Goal: Task Accomplishment & Management: Use online tool/utility

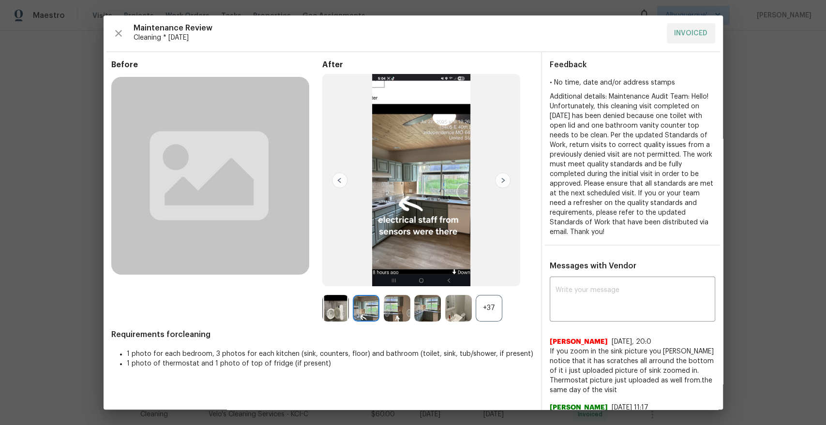
scroll to position [343, 0]
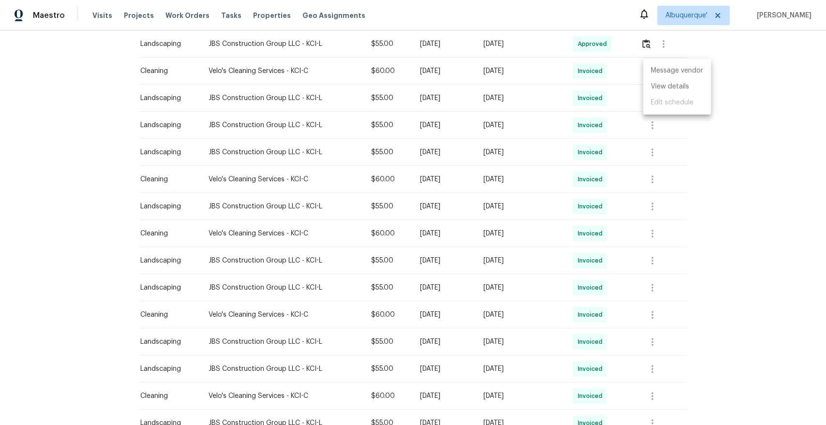
click at [750, 164] on div at bounding box center [413, 212] width 826 height 425
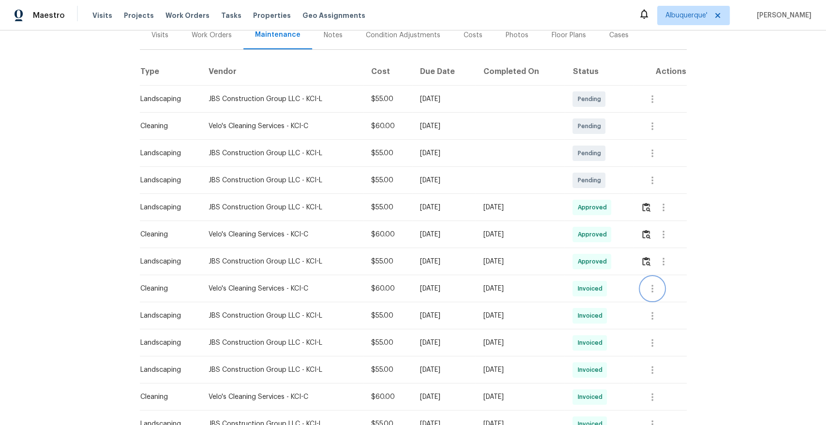
scroll to position [0, 0]
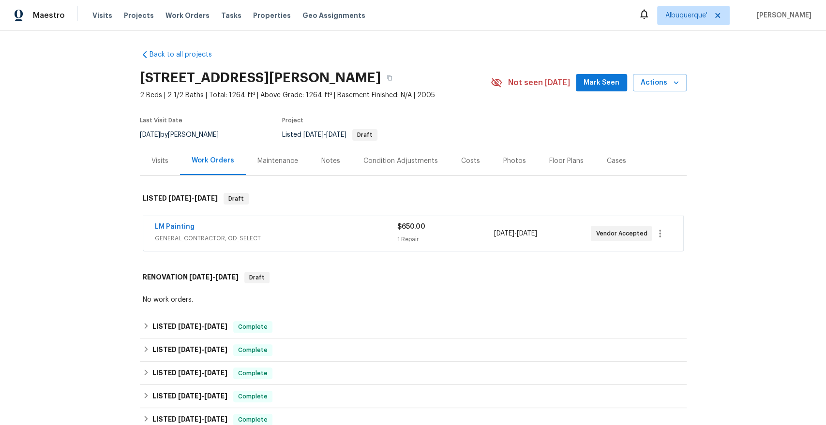
click at [267, 166] on div "Maintenance" at bounding box center [278, 161] width 64 height 29
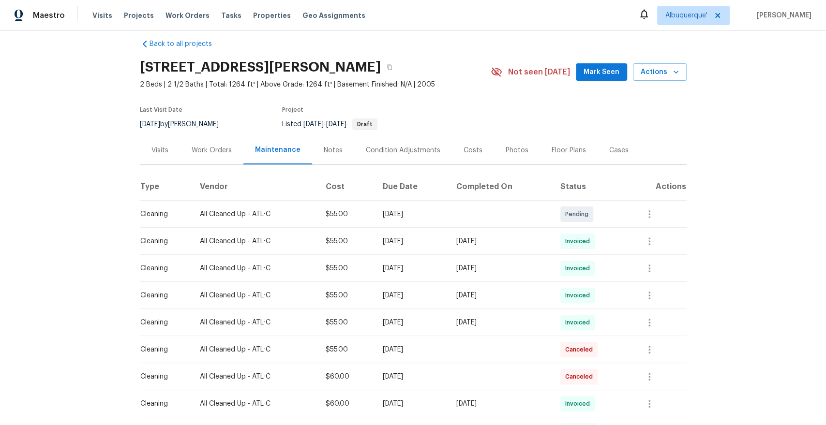
scroll to position [15, 0]
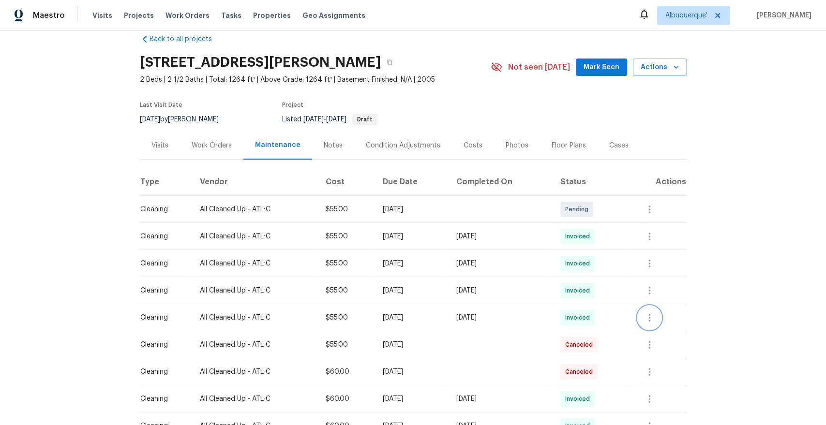
click at [655, 315] on icon "button" at bounding box center [649, 318] width 12 height 12
click at [668, 329] on li "View details" at bounding box center [677, 333] width 68 height 16
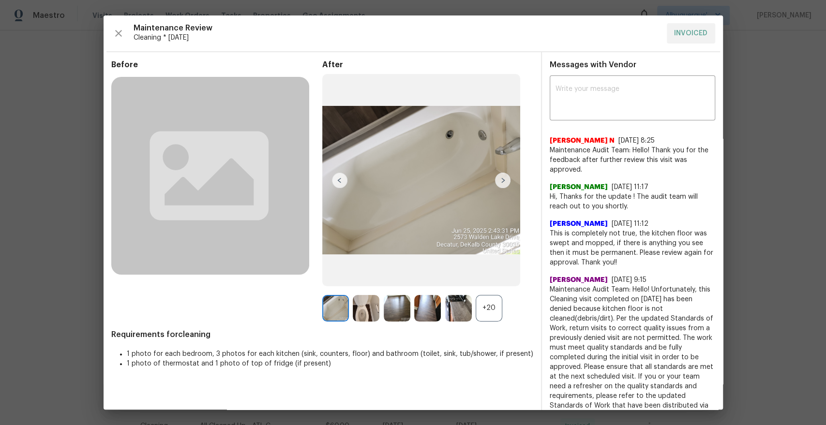
click at [489, 317] on div "+20" at bounding box center [488, 308] width 27 height 27
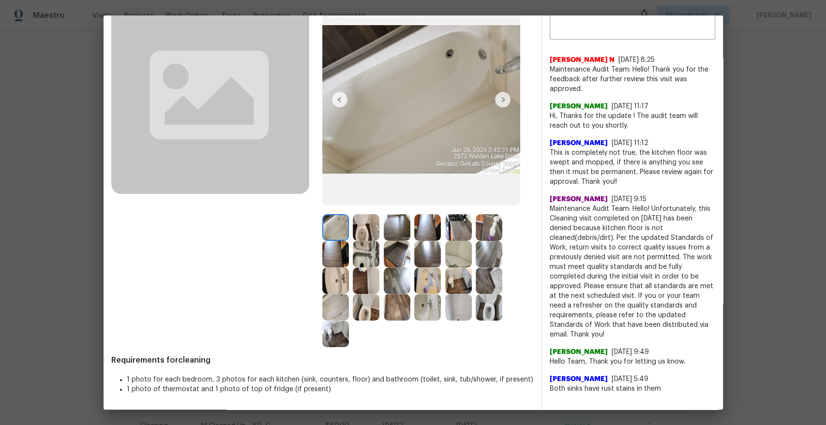
scroll to position [0, 0]
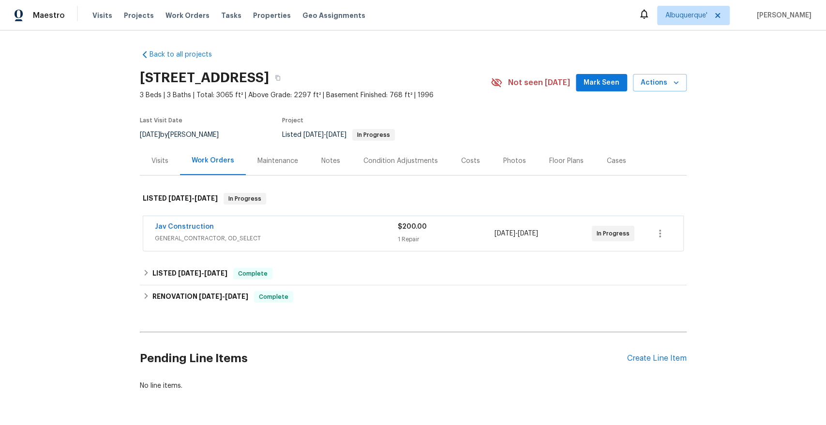
click at [269, 170] on div "Maintenance" at bounding box center [278, 161] width 64 height 29
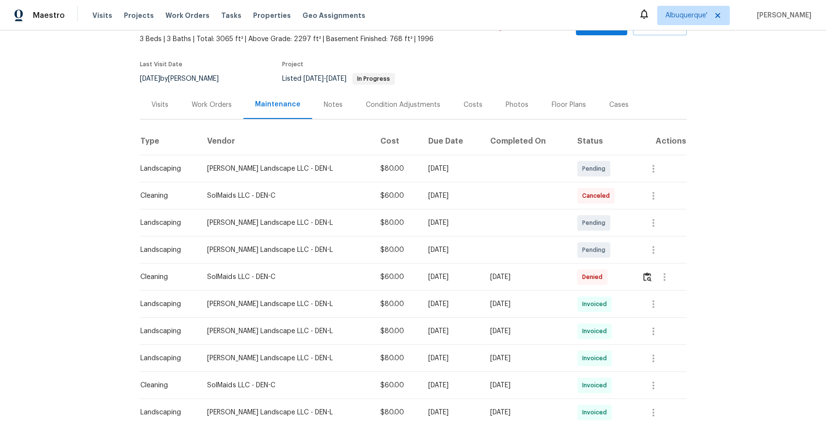
scroll to position [97, 0]
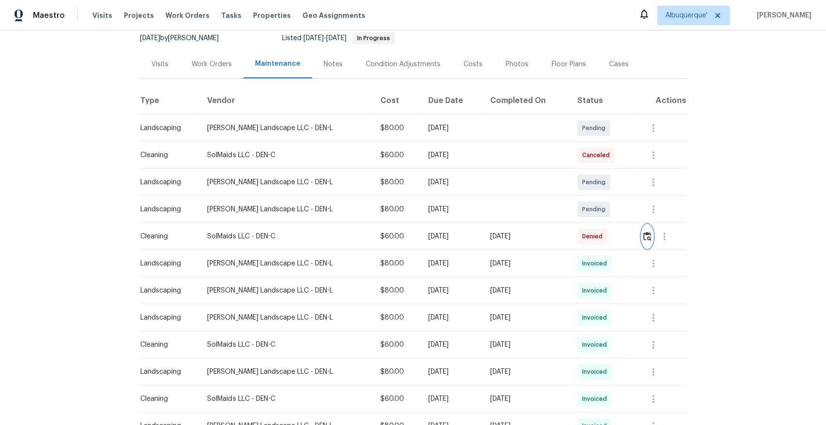
click at [645, 236] on img "button" at bounding box center [647, 236] width 8 height 9
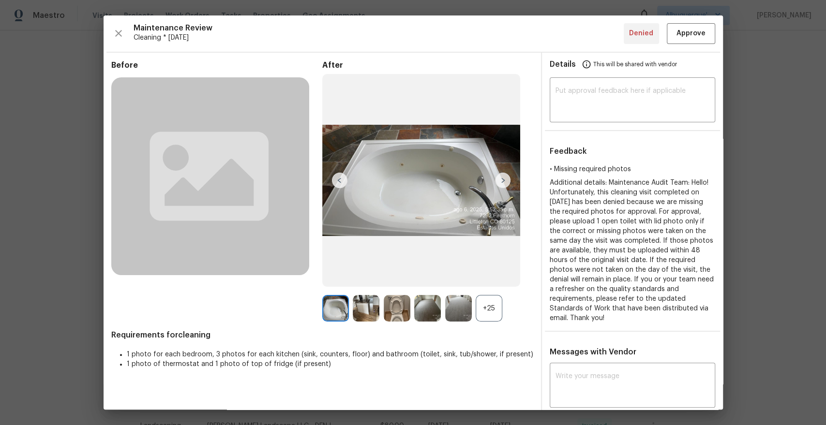
click at [488, 302] on div "+25" at bounding box center [488, 308] width 27 height 27
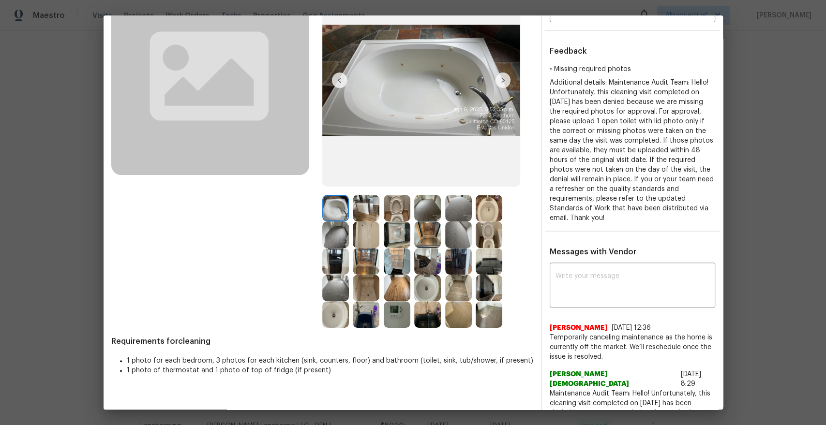
scroll to position [103, 0]
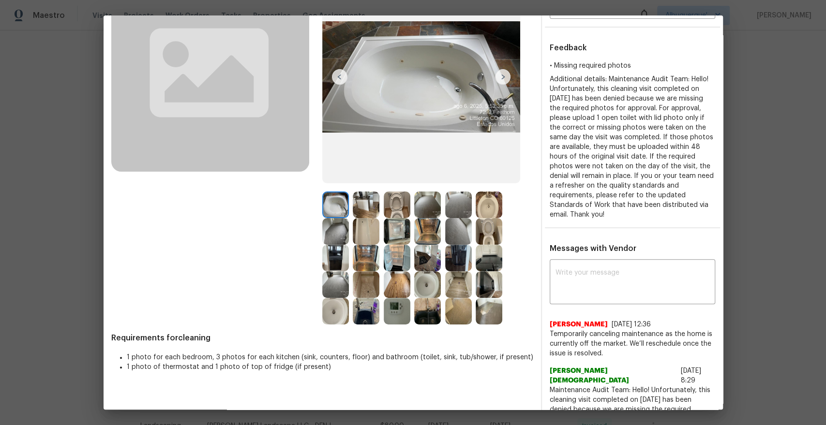
click at [458, 256] on img at bounding box center [458, 258] width 27 height 27
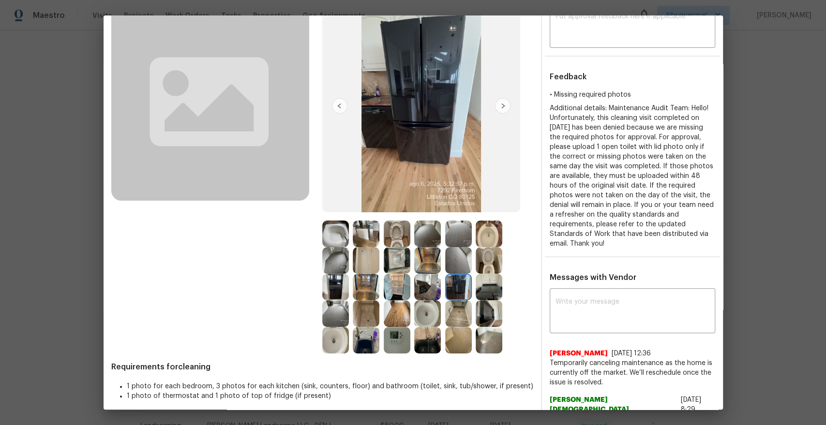
scroll to position [131, 0]
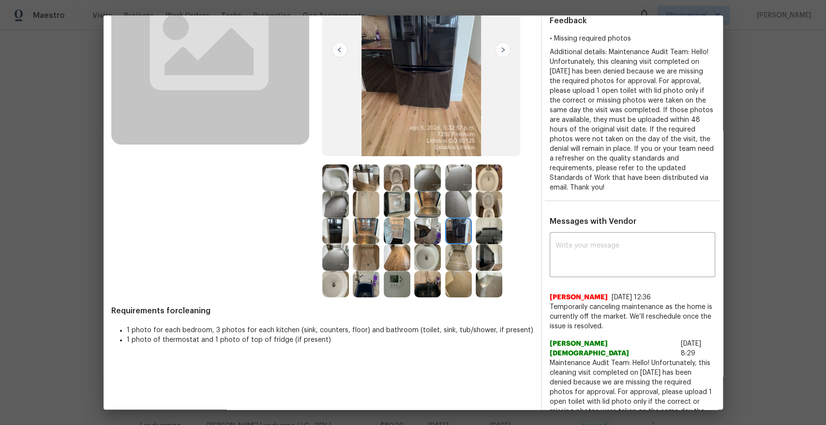
click at [485, 283] on img at bounding box center [488, 284] width 27 height 27
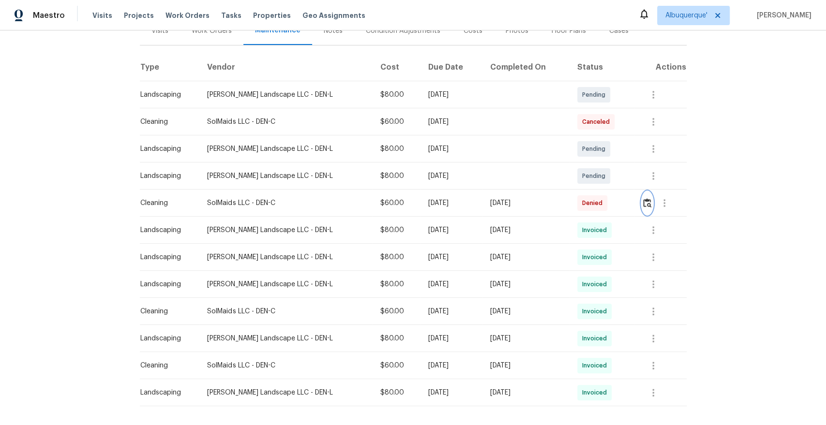
scroll to position [133, 0]
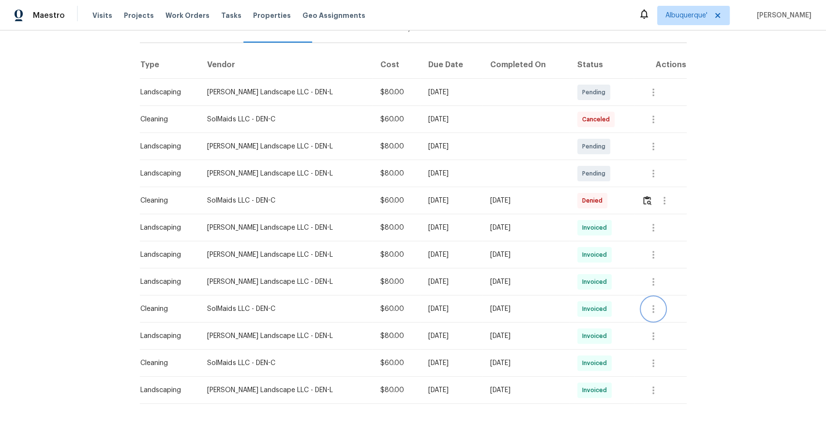
click at [649, 307] on icon "button" at bounding box center [653, 309] width 12 height 12
click at [662, 329] on li "View details" at bounding box center [674, 325] width 68 height 16
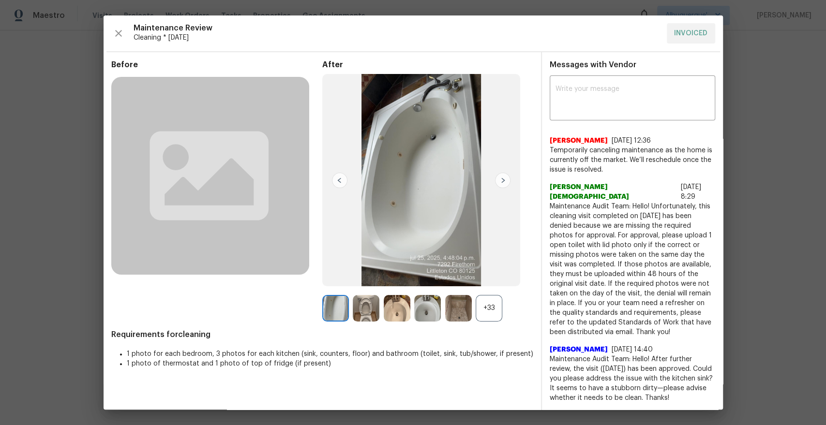
click at [491, 310] on div "+33" at bounding box center [488, 308] width 27 height 27
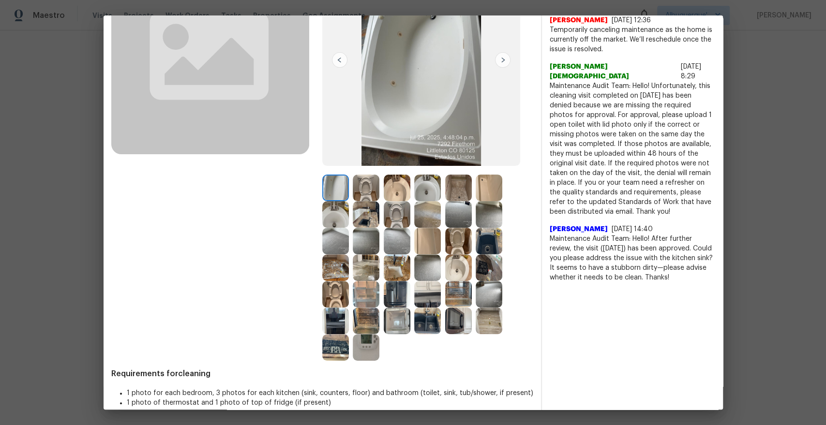
scroll to position [125, 0]
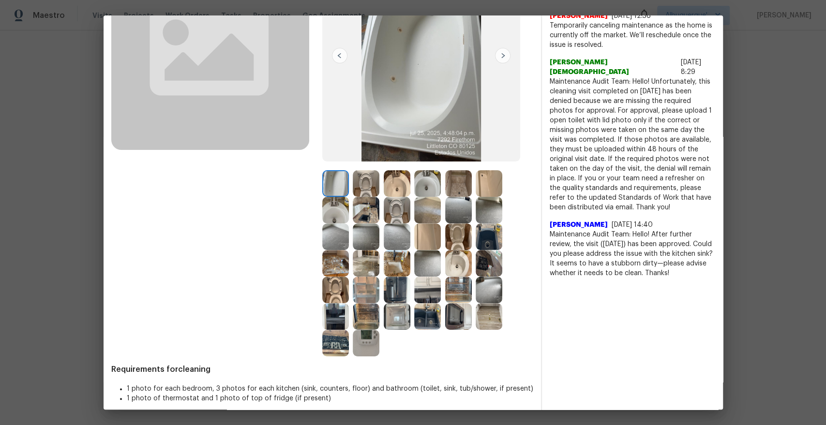
click at [367, 267] on img at bounding box center [366, 263] width 27 height 27
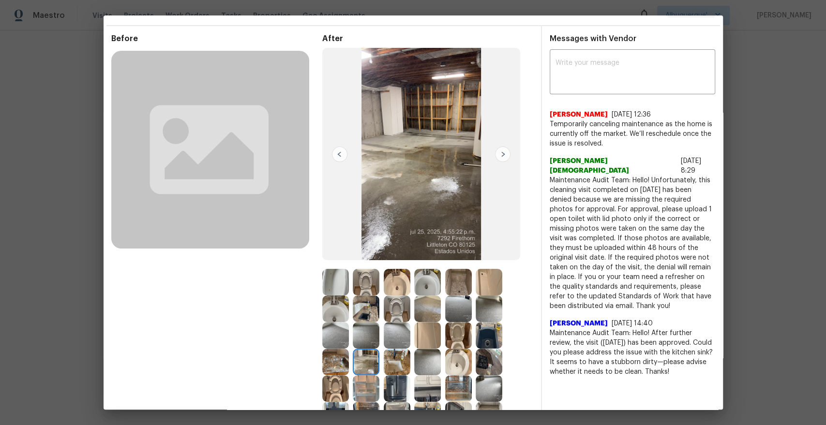
scroll to position [26, 0]
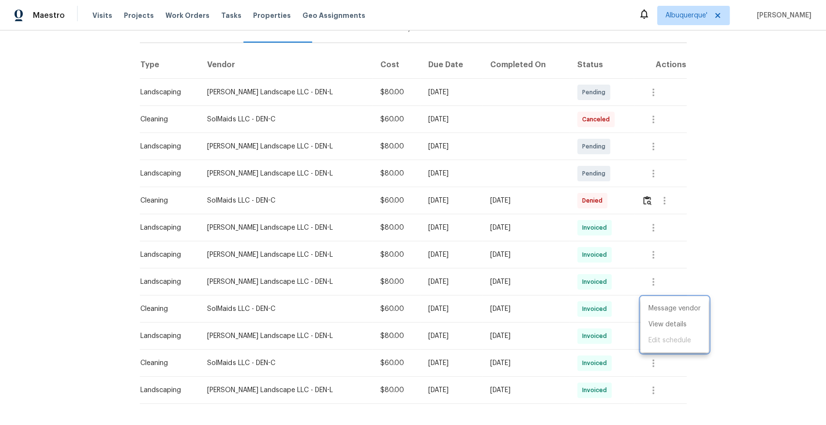
click at [646, 203] on div at bounding box center [413, 212] width 826 height 425
click at [646, 202] on img "button" at bounding box center [647, 200] width 8 height 9
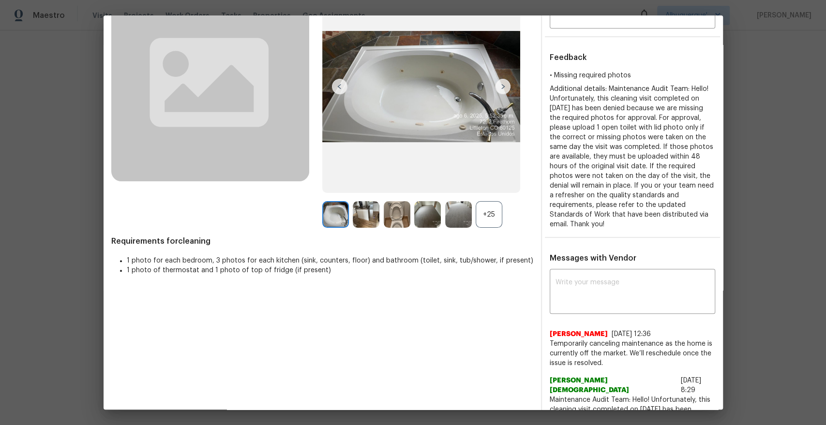
scroll to position [33, 0]
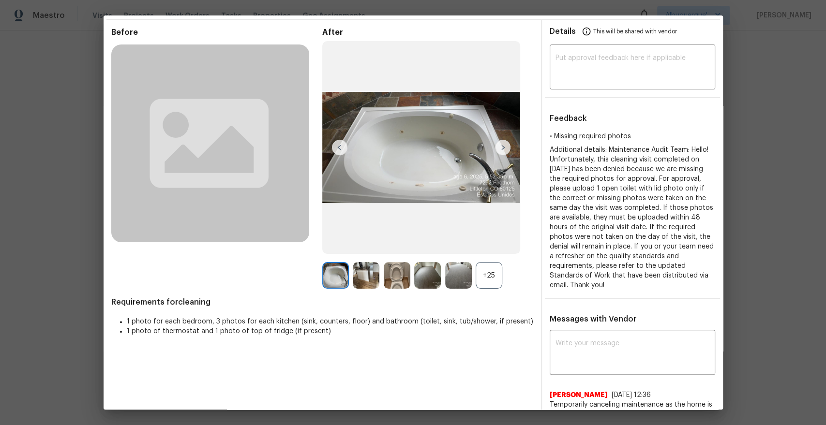
click at [485, 280] on div "+25" at bounding box center [488, 275] width 27 height 27
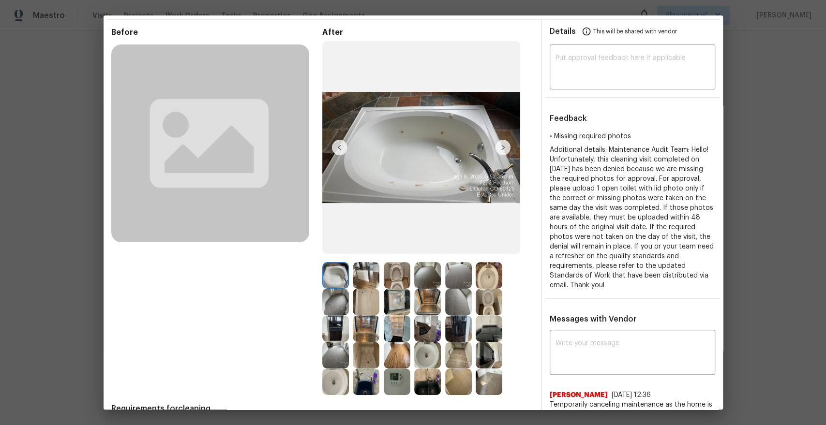
click at [489, 385] on img at bounding box center [488, 382] width 27 height 27
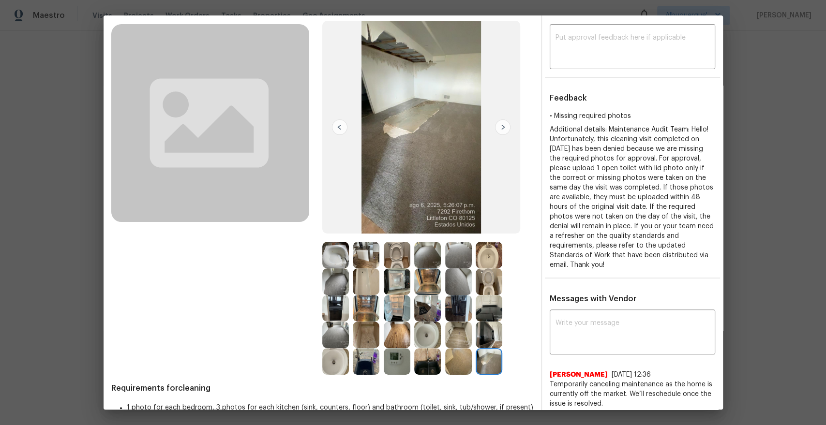
scroll to position [0, 0]
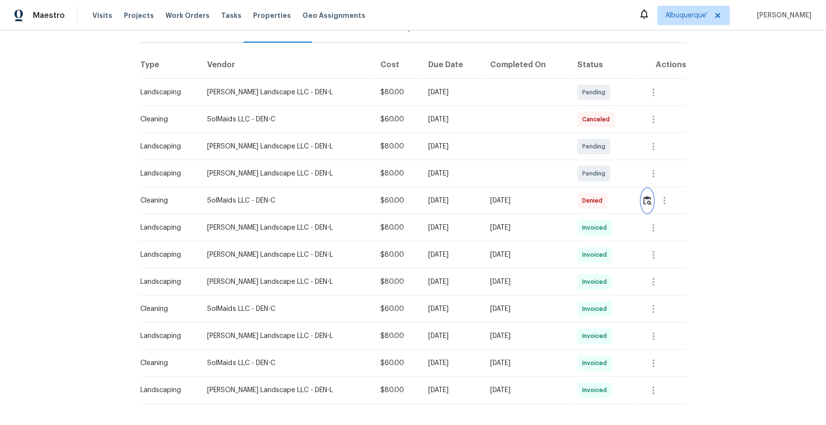
click at [643, 206] on button "button" at bounding box center [646, 200] width 11 height 23
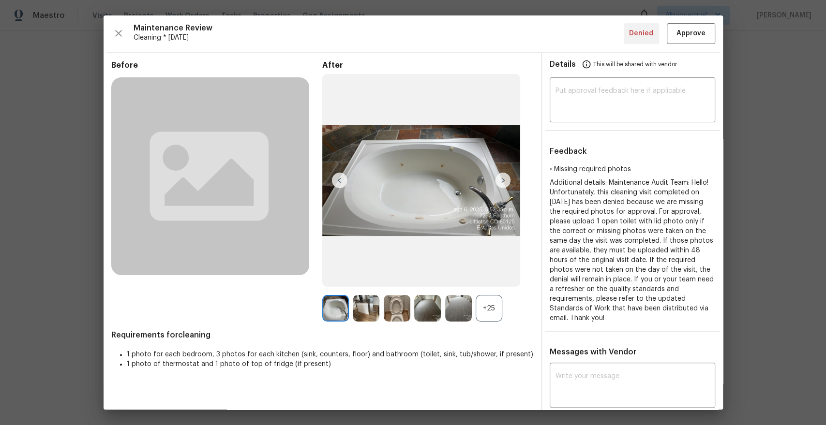
click at [490, 307] on div "+25" at bounding box center [488, 308] width 27 height 27
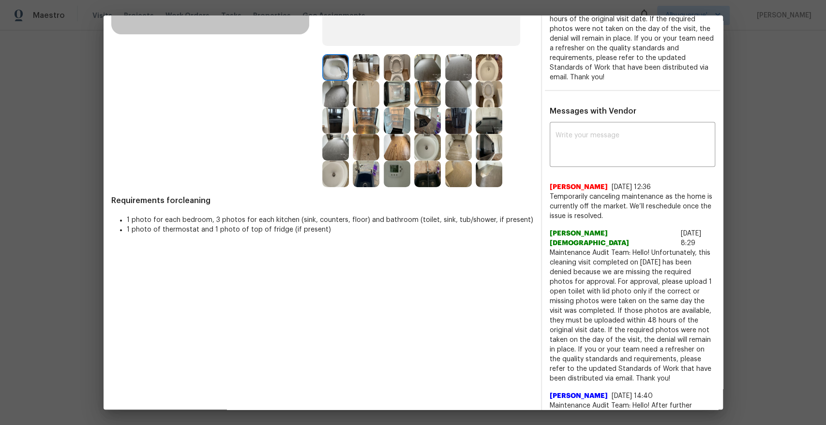
scroll to position [251, 0]
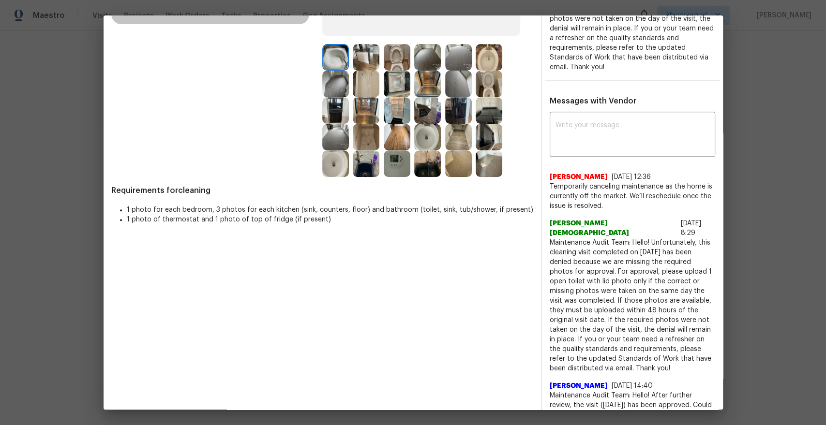
click at [487, 168] on img at bounding box center [488, 163] width 27 height 27
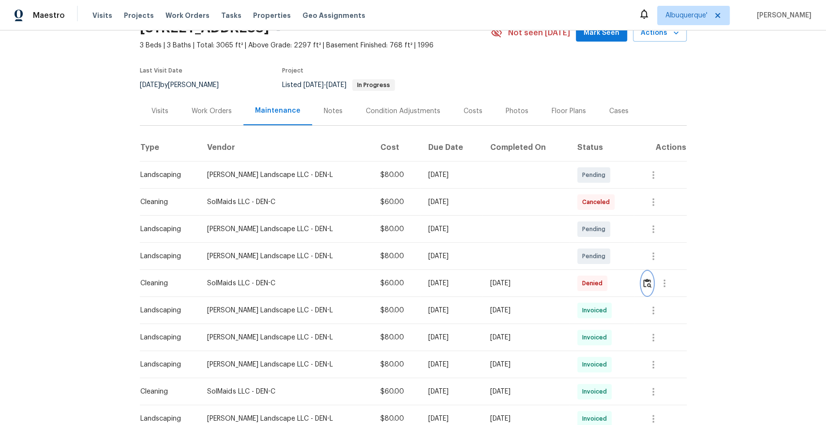
scroll to position [0, 0]
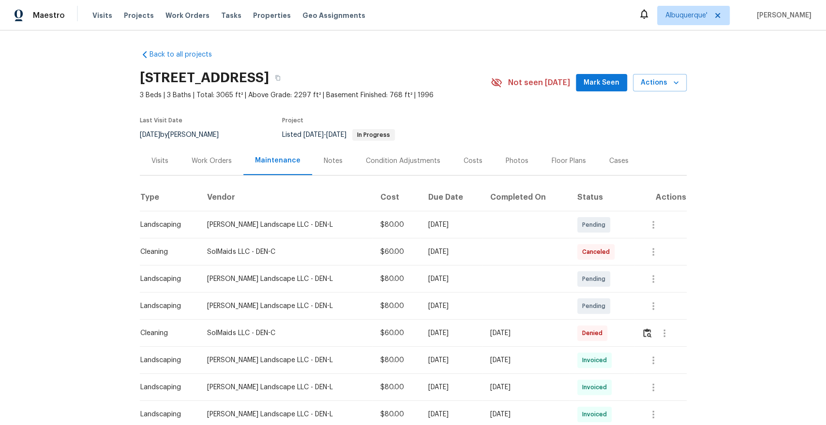
click at [211, 161] on div "Work Orders" at bounding box center [212, 161] width 40 height 10
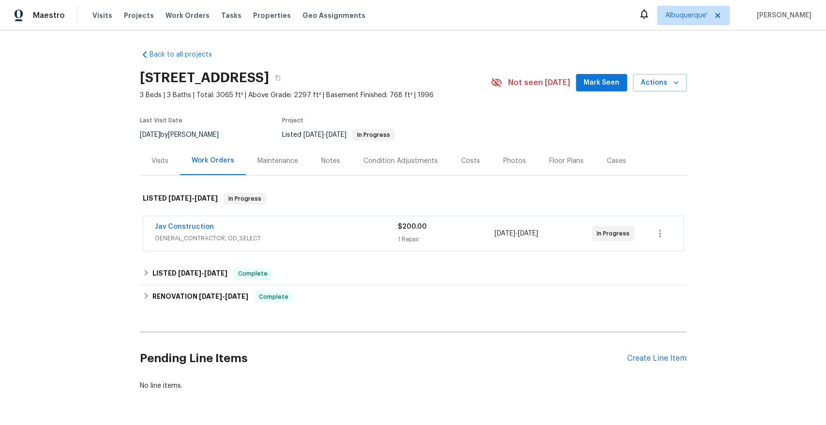
click at [262, 231] on div "Jav Construction" at bounding box center [276, 228] width 243 height 12
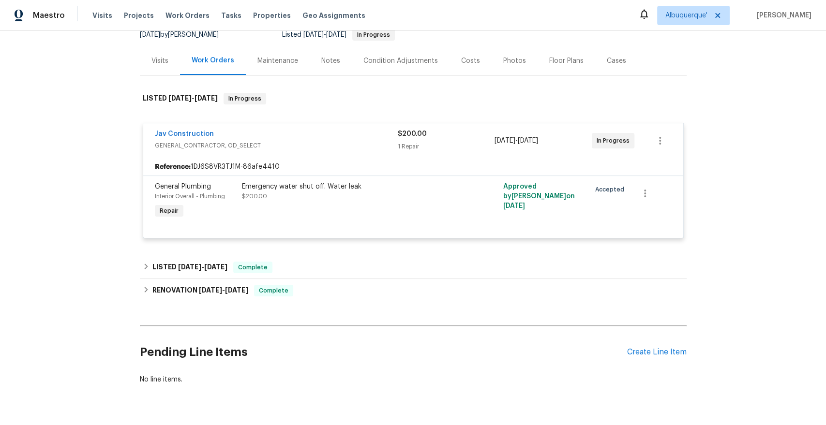
scroll to position [124, 0]
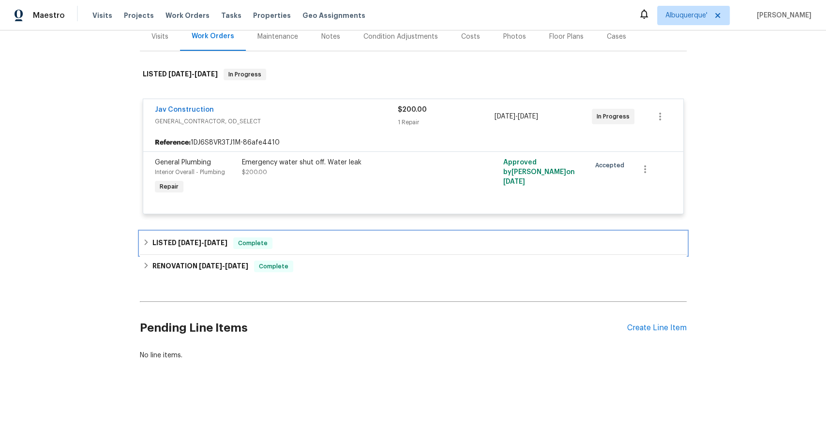
click at [306, 244] on div "LISTED 6/28/25 - 6/30/25 Complete" at bounding box center [413, 243] width 541 height 12
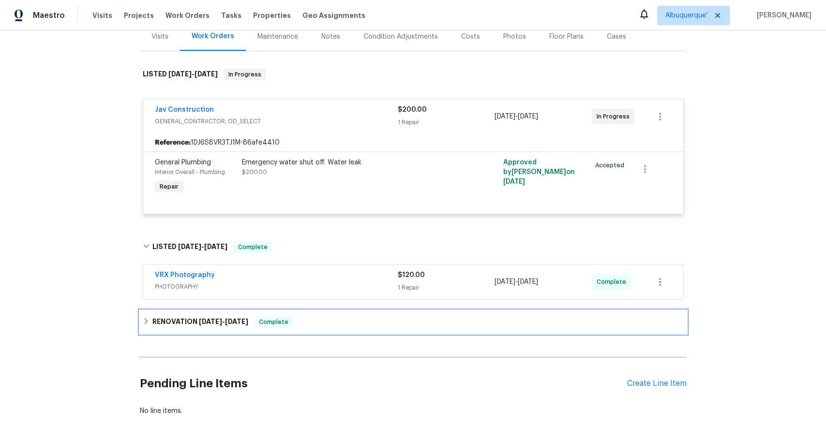
click at [292, 314] on div "RENOVATION 6/5/25 - 6/27/25 Complete" at bounding box center [413, 321] width 546 height 23
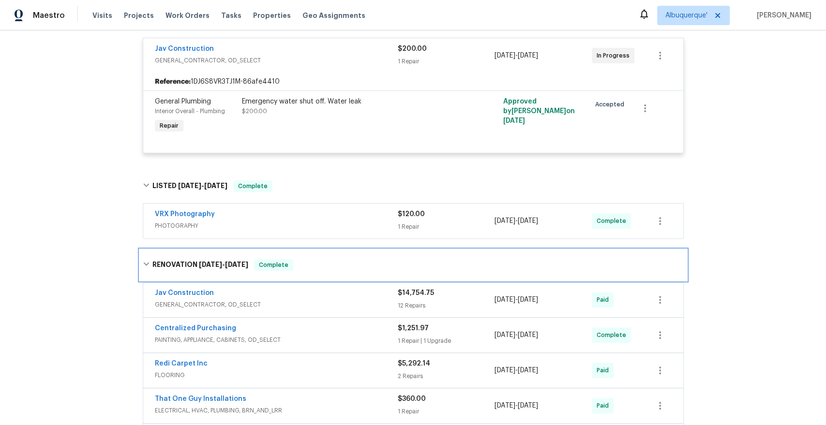
scroll to position [197, 0]
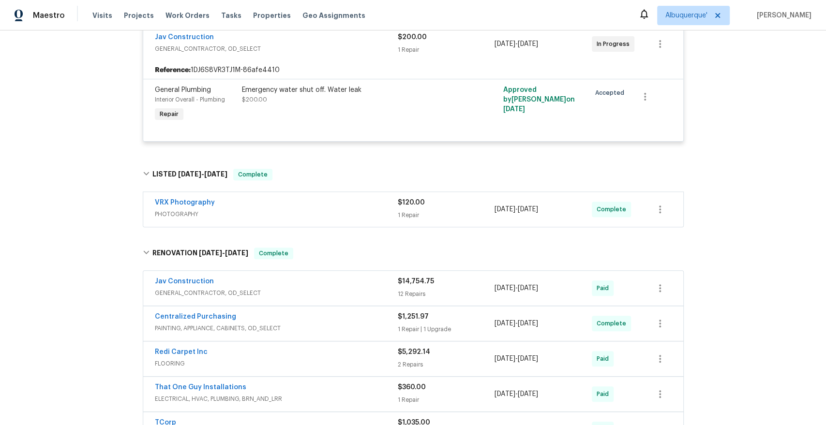
click at [291, 298] on div "Jav Construction GENERAL_CONTRACTOR, OD_SELECT" at bounding box center [276, 288] width 243 height 23
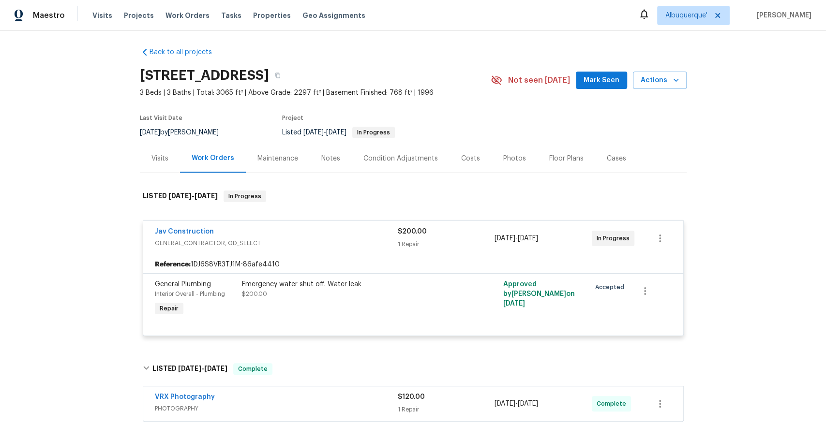
scroll to position [0, 0]
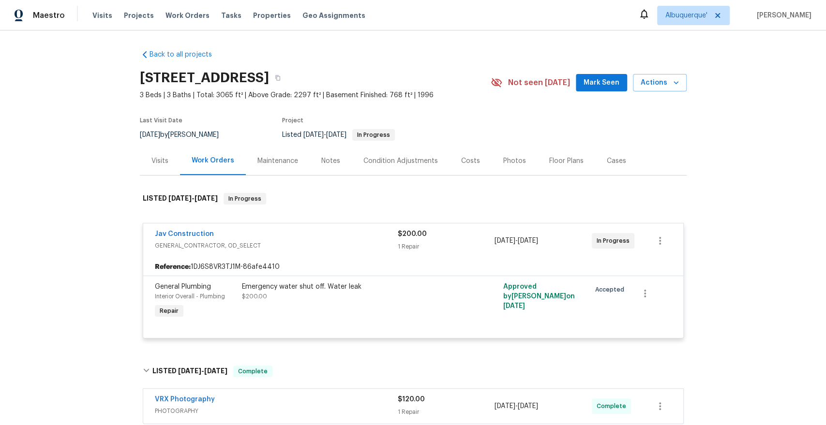
click at [164, 162] on div "Visits" at bounding box center [159, 161] width 17 height 10
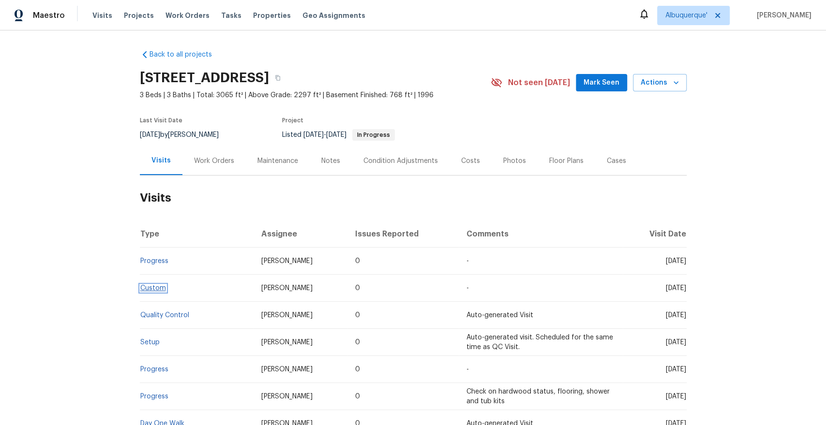
click at [156, 286] on link "Custom" at bounding box center [153, 288] width 26 height 7
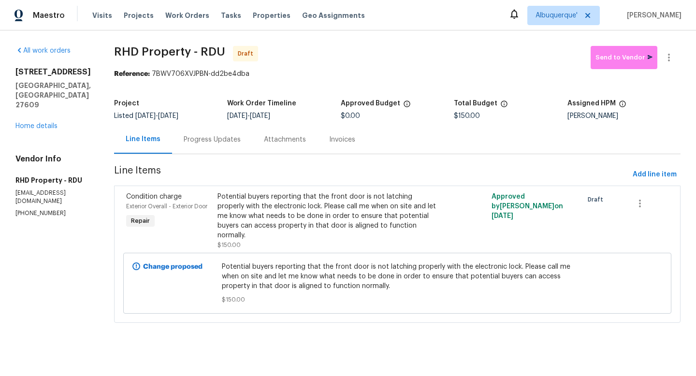
click at [428, 78] on div "Reference: 7BWV706XVJPBN-dd2be4dba" at bounding box center [397, 74] width 567 height 10
click at [40, 123] on link "Home details" at bounding box center [36, 126] width 42 height 7
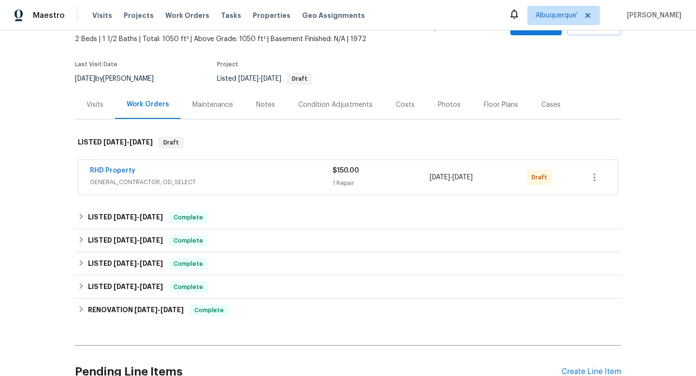
scroll to position [71, 0]
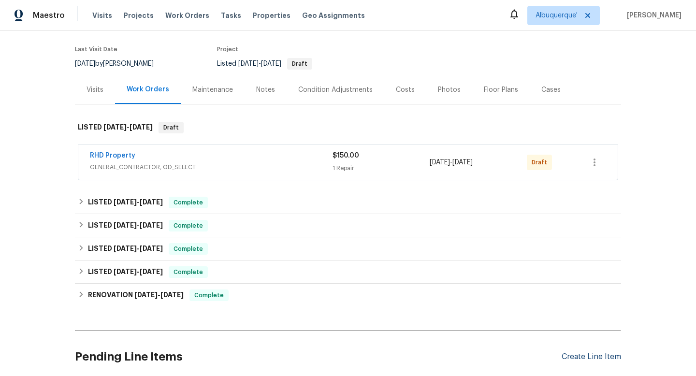
click at [464, 250] on div "Create Line Item" at bounding box center [591, 357] width 59 height 9
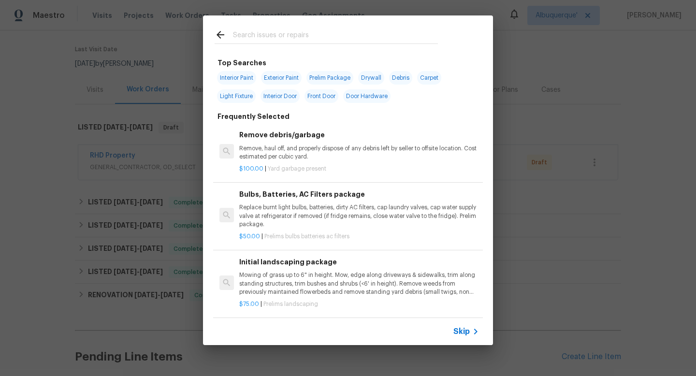
click at [268, 134] on h6 "Remove debris/garbage" at bounding box center [359, 135] width 240 height 11
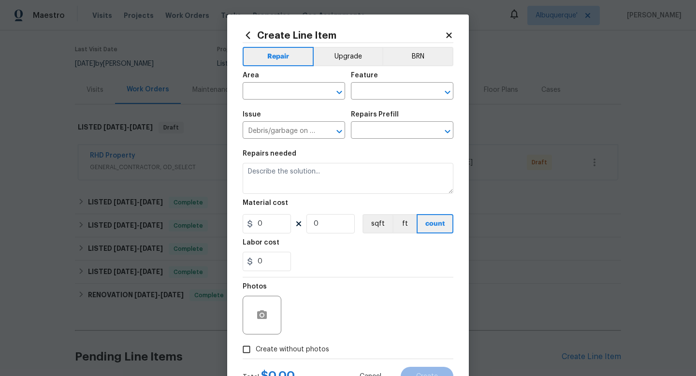
type input "Remove debris/garbage $100.00"
type textarea "Remove, haul off, and properly dispose of any debris left by seller to offsite …"
type input "100"
type input "1"
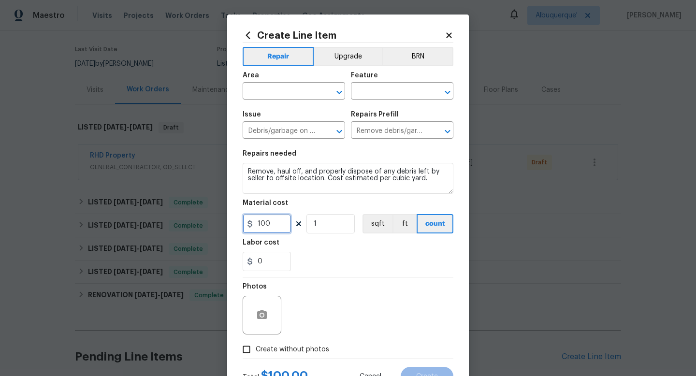
click at [270, 231] on input "100" at bounding box center [267, 223] width 48 height 19
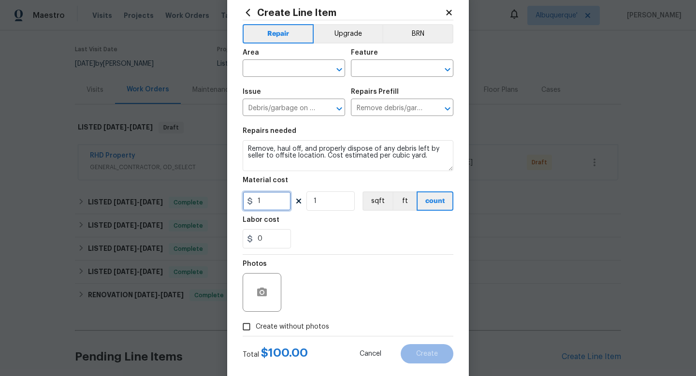
scroll to position [25, 0]
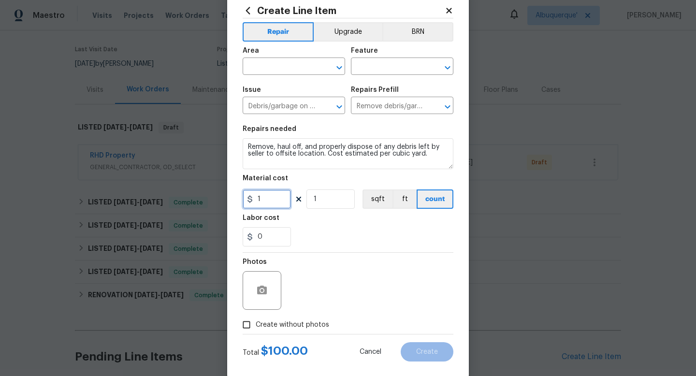
type input "1"
click at [332, 250] on div "Photos" at bounding box center [348, 284] width 211 height 63
click at [321, 71] on button "Clear" at bounding box center [327, 68] width 14 height 14
click at [336, 68] on icon "Open" at bounding box center [340, 68] width 12 height 12
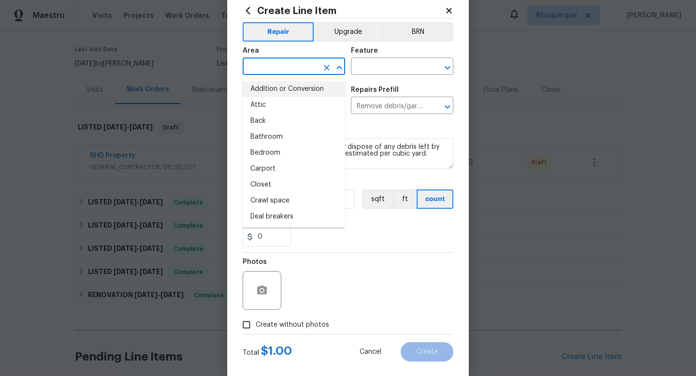
click at [290, 94] on li "Addition or Conversion" at bounding box center [294, 89] width 103 height 16
type input "Addition or Conversion"
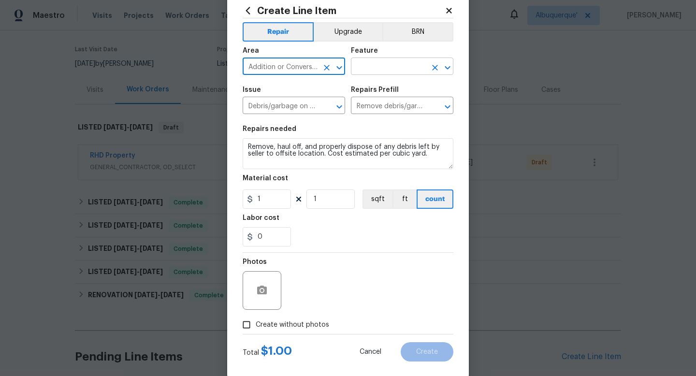
click at [393, 67] on input "text" at bounding box center [388, 67] width 75 height 15
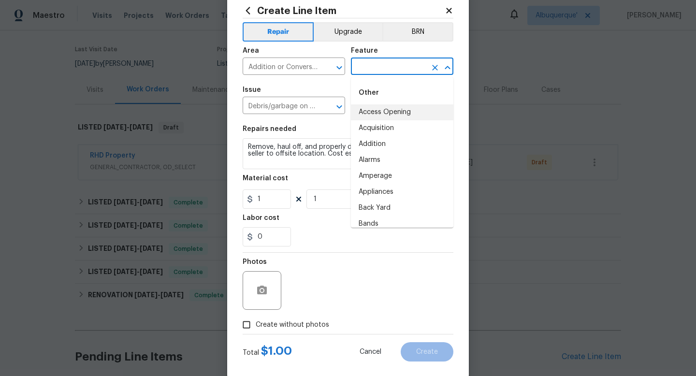
click at [389, 115] on li "Access Opening" at bounding box center [402, 112] width 103 height 16
type input "Access Opening"
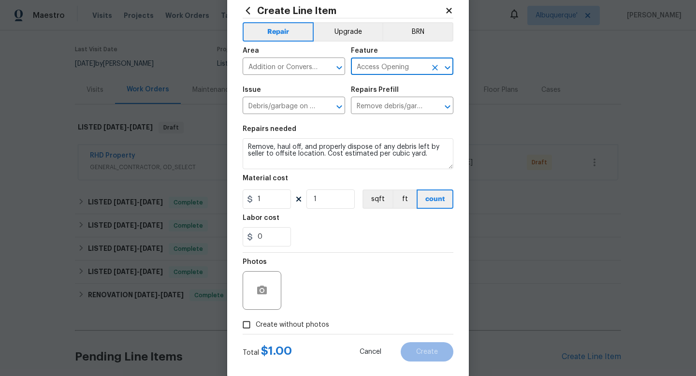
click at [247, 250] on input "Create without photos" at bounding box center [246, 325] width 18 height 18
checkbox input "true"
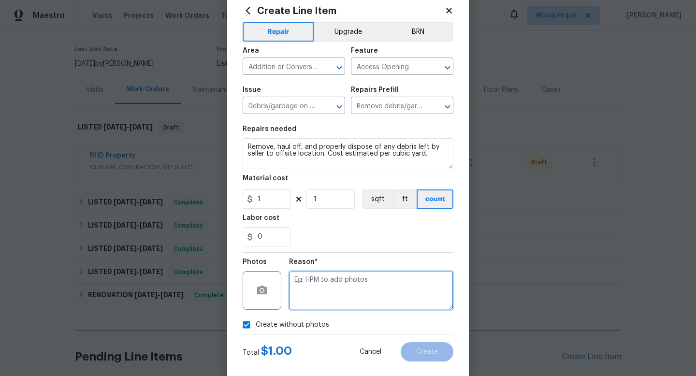
click at [401, 250] on textarea at bounding box center [371, 290] width 164 height 39
type textarea "nnn"
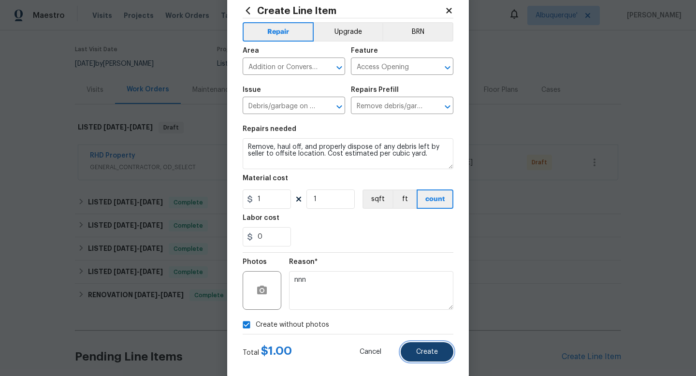
click at [440, 250] on button "Create" at bounding box center [427, 351] width 53 height 19
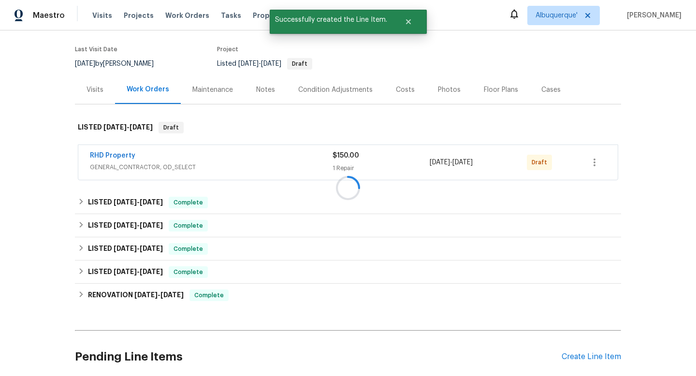
scroll to position [156, 0]
